Goal: Information Seeking & Learning: Learn about a topic

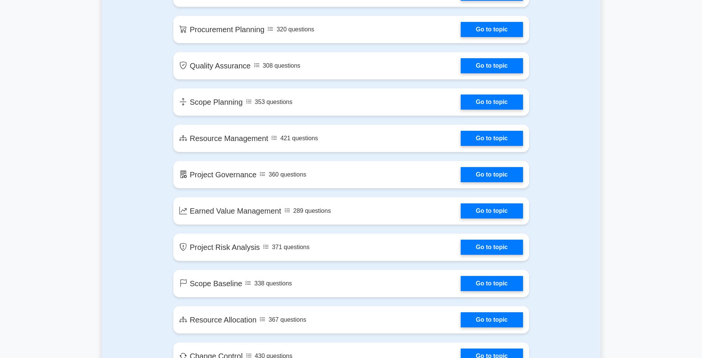
scroll to position [945, 0]
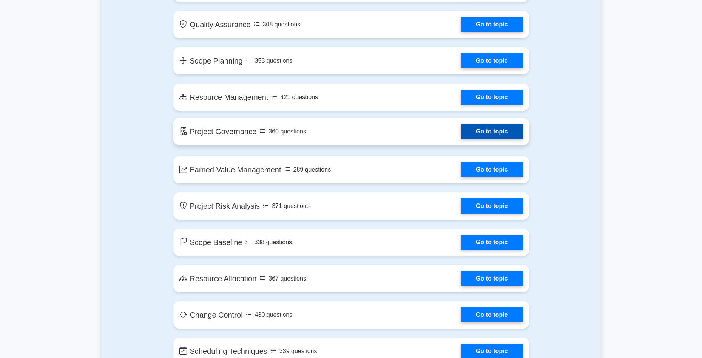
click at [499, 139] on link "Go to topic" at bounding box center [492, 131] width 62 height 15
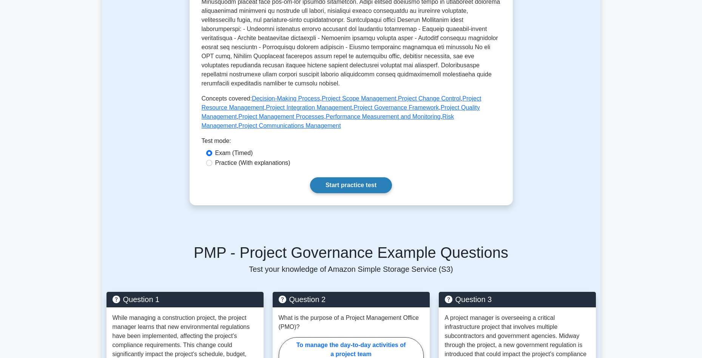
scroll to position [265, 0]
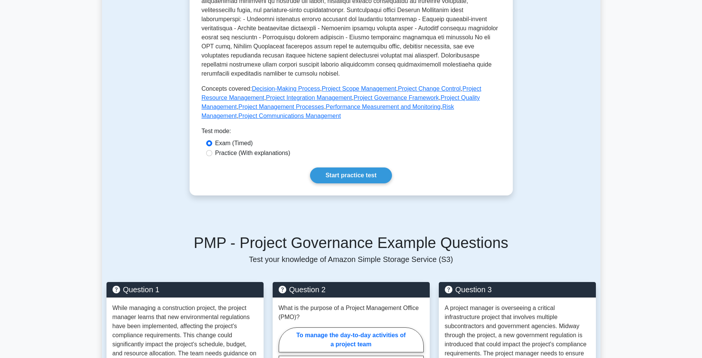
click at [264, 149] on label "Practice (With explanations)" at bounding box center [252, 153] width 75 height 9
click at [212, 150] on input "Practice (With explanations)" at bounding box center [209, 153] width 6 height 6
radio input "true"
click at [367, 167] on link "Start practice test" at bounding box center [351, 175] width 82 height 16
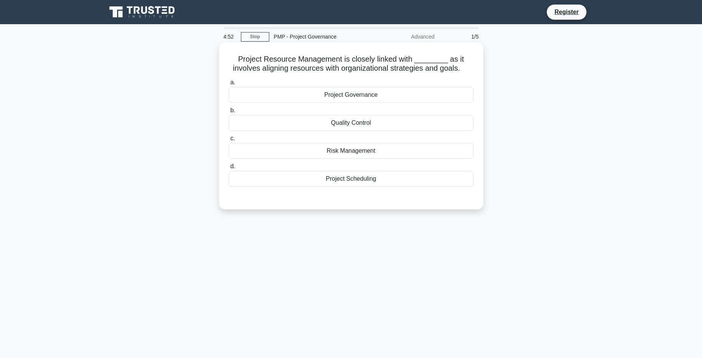
click at [366, 91] on div "Project Governance" at bounding box center [351, 95] width 245 height 16
click at [229, 85] on input "a. Project Governance" at bounding box center [229, 82] width 0 height 5
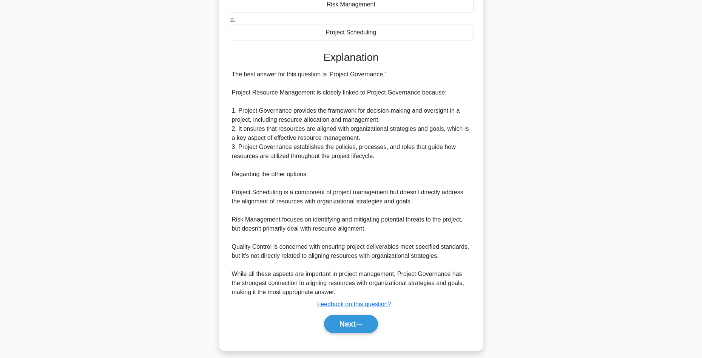
scroll to position [154, 0]
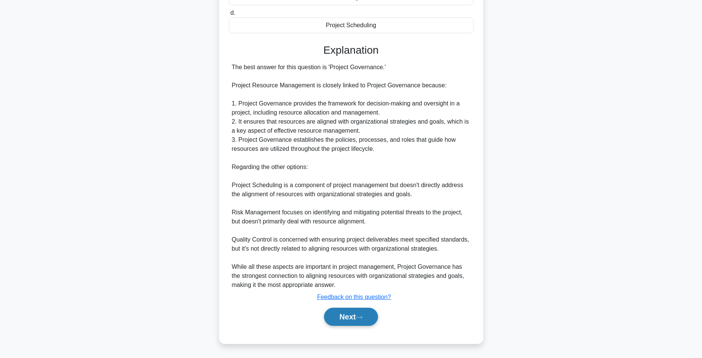
click at [352, 316] on button "Next" at bounding box center [351, 317] width 54 height 18
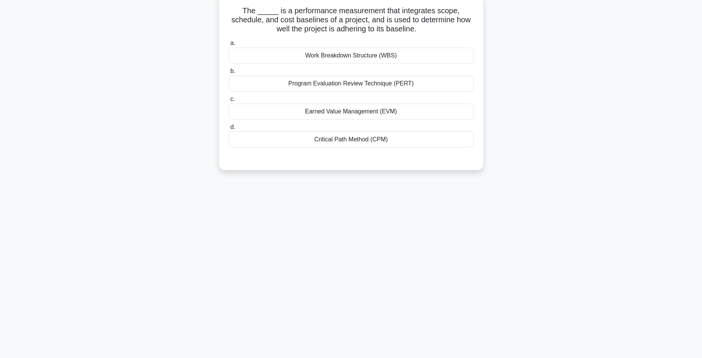
scroll to position [0, 0]
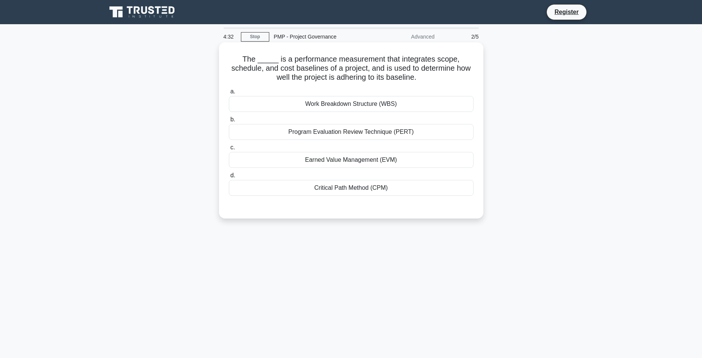
click at [357, 189] on div "Critical Path Method (CPM)" at bounding box center [351, 188] width 245 height 16
click at [229, 178] on input "d. Critical Path Method (CPM)" at bounding box center [229, 175] width 0 height 5
